Goal: Check status: Check status

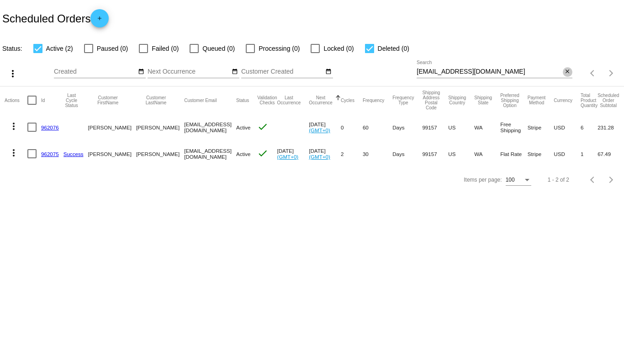
click at [569, 71] on mat-icon "close" at bounding box center [567, 71] width 6 height 7
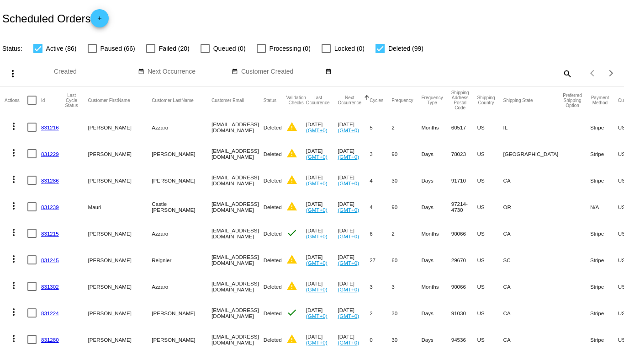
click at [338, 97] on button "Next Occurrence" at bounding box center [350, 100] width 24 height 10
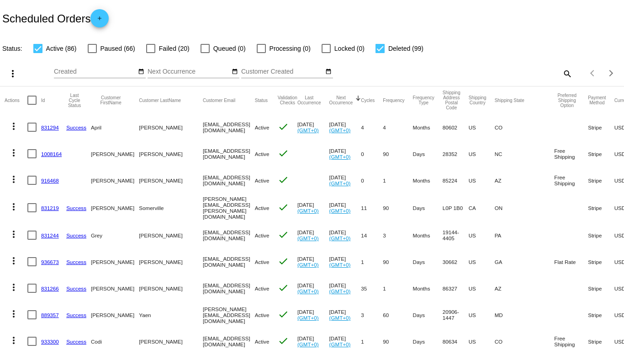
click at [330, 100] on button "Next Occurrence" at bounding box center [342, 100] width 24 height 10
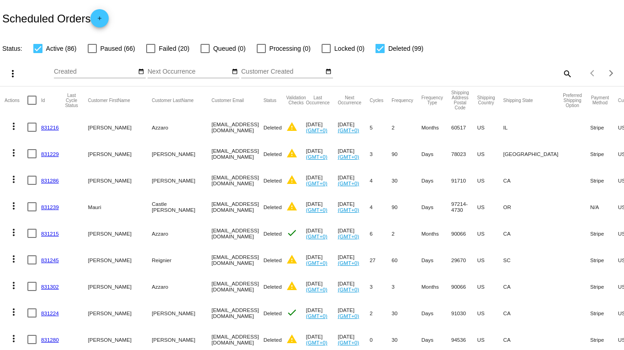
click at [378, 50] on div at bounding box center [380, 48] width 9 height 9
click at [380, 53] on input "Deleted (99)" at bounding box center [380, 53] width 0 height 0
checkbox input "false"
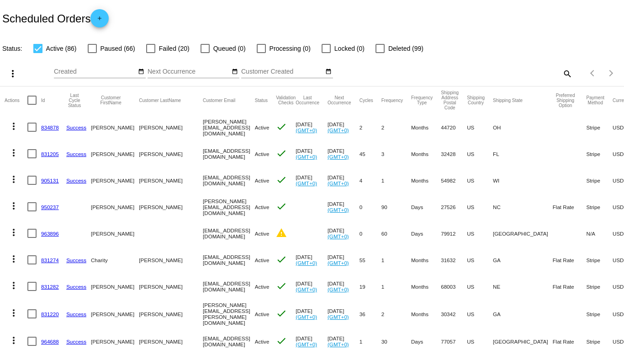
click at [562, 72] on mat-icon "search" at bounding box center [567, 73] width 11 height 14
click at [506, 71] on input "Search" at bounding box center [494, 71] width 155 height 7
paste input "[EMAIL_ADDRESS][DOMAIN_NAME]"
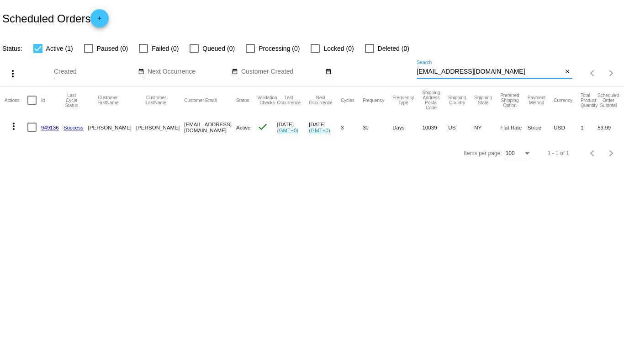
type input "[EMAIL_ADDRESS][DOMAIN_NAME]"
